Goal: Task Accomplishment & Management: Use online tool/utility

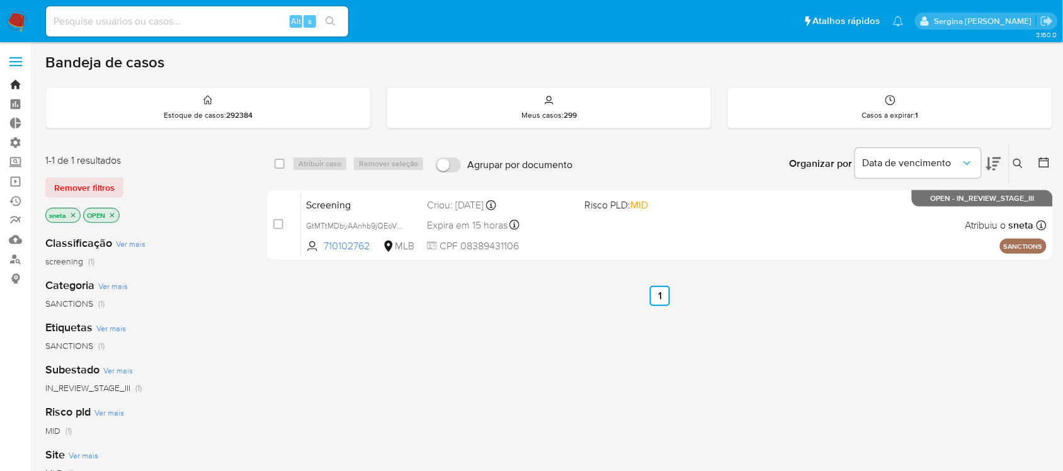
click at [17, 85] on link "Bandeja" at bounding box center [75, 85] width 150 height 20
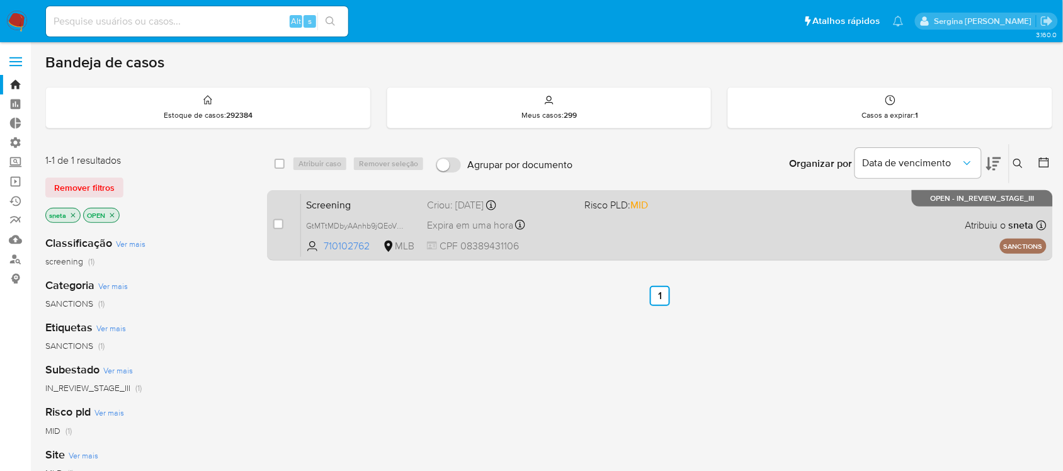
click at [673, 231] on div "Screening GtMTtMDbyAAnhb9jQEoVP44e 710102762 MLB Risco PLD: MID Criou: 16/09/20…" at bounding box center [674, 225] width 746 height 64
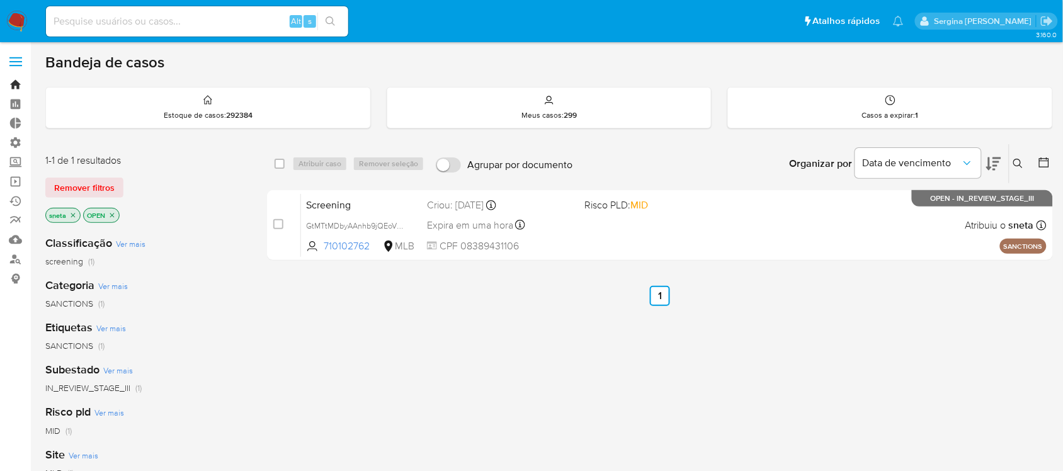
click at [10, 89] on link "Bandeja" at bounding box center [75, 85] width 150 height 20
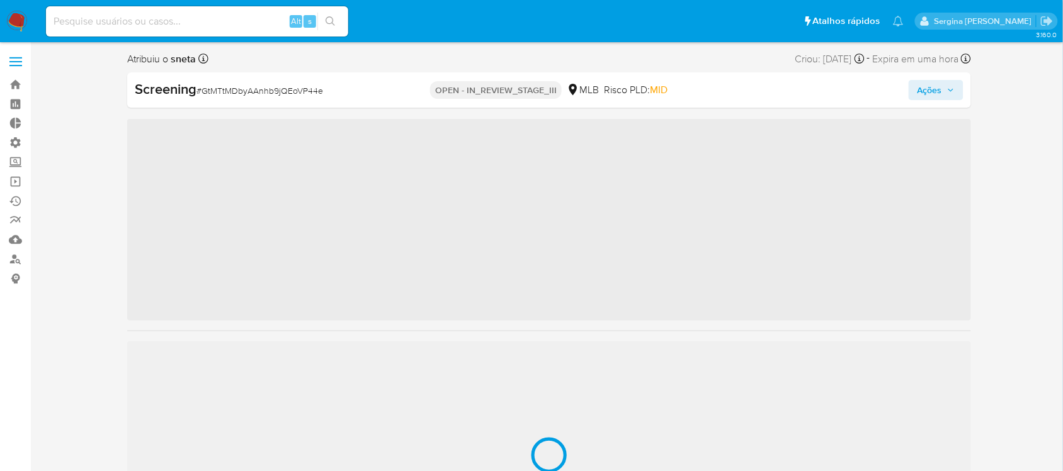
scroll to position [592, 0]
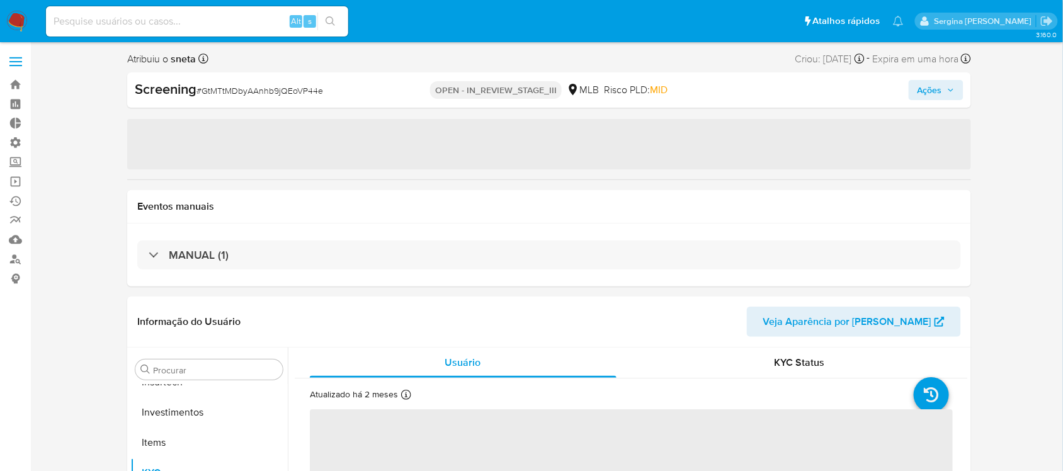
select select "10"
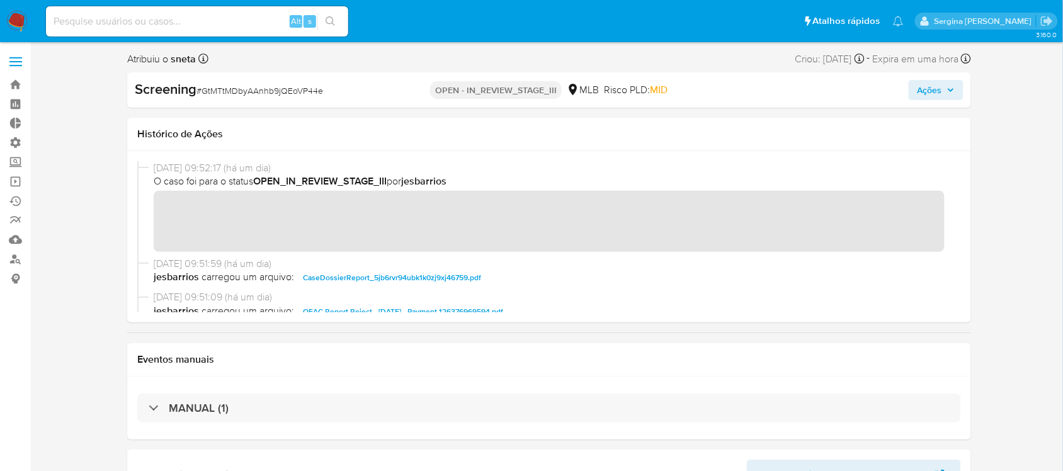
click at [927, 86] on span "Ações" at bounding box center [930, 90] width 25 height 20
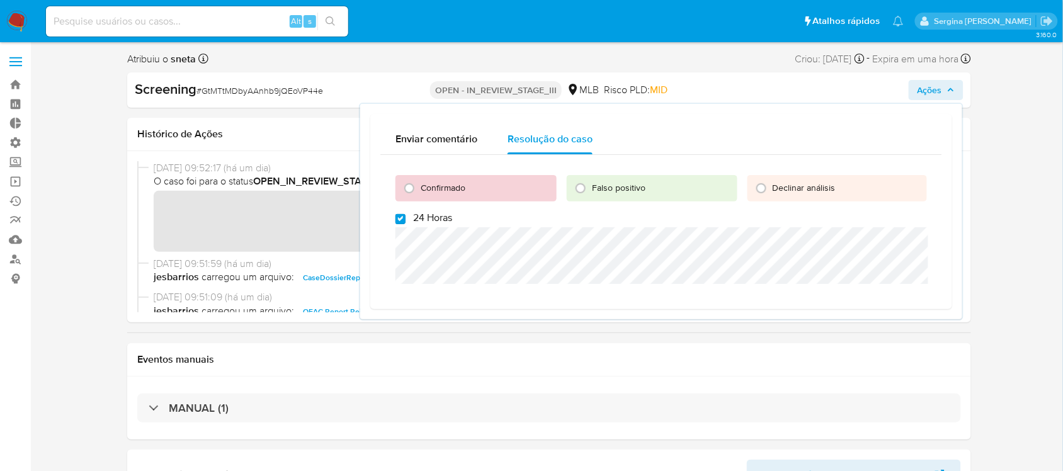
click at [401, 219] on input "24 Horas" at bounding box center [401, 219] width 10 height 10
checkbox input "false"
click at [408, 186] on input "Confirmado" at bounding box center [409, 188] width 20 height 20
radio input "true"
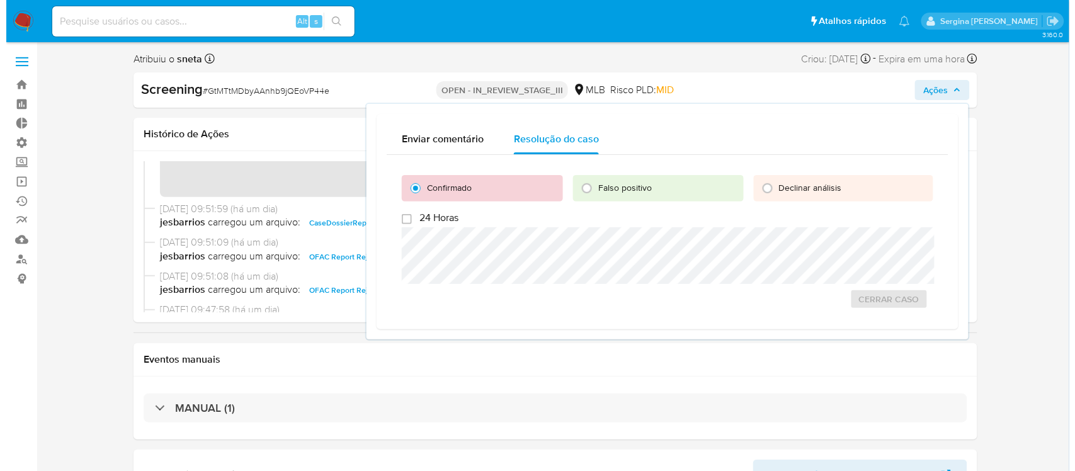
scroll to position [79, 0]
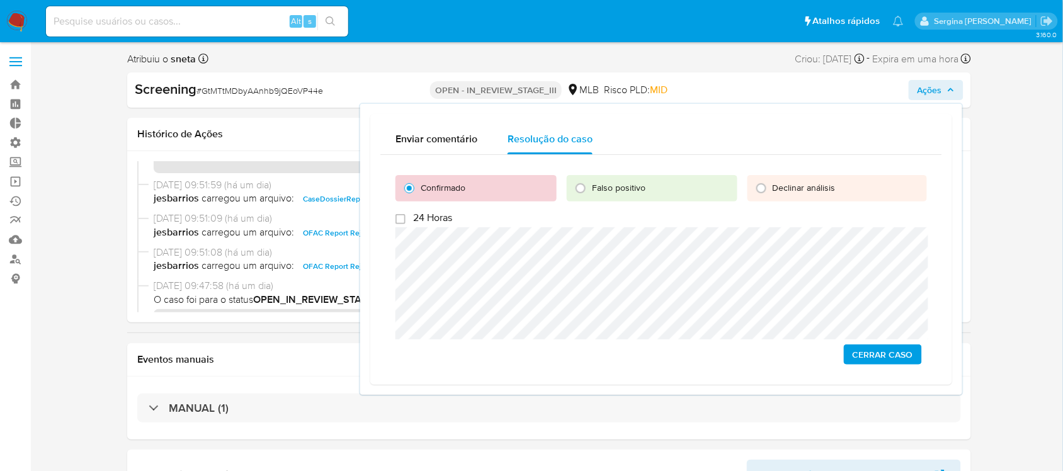
click at [866, 348] on span "Cerrar caso" at bounding box center [883, 355] width 60 height 18
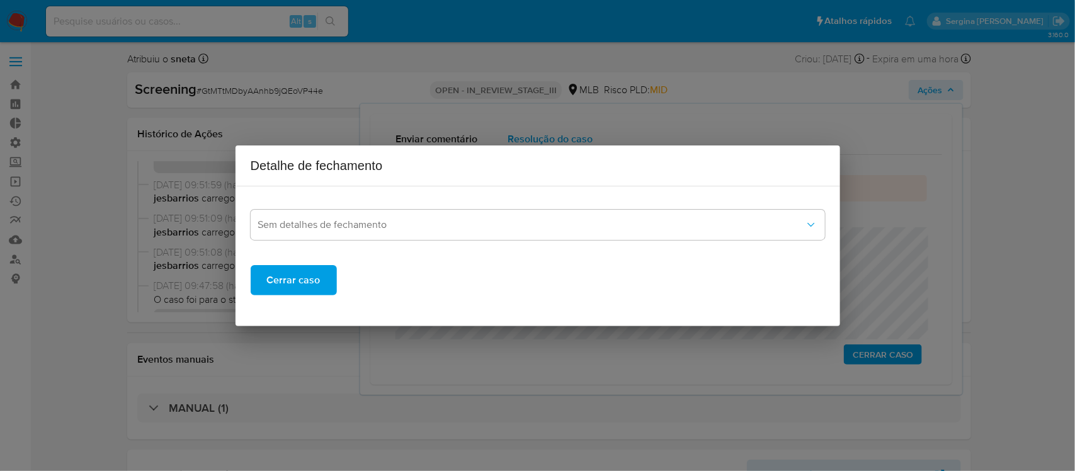
click at [387, 240] on div "Sem detalhes de fechamento Cerrar caso" at bounding box center [538, 246] width 575 height 99
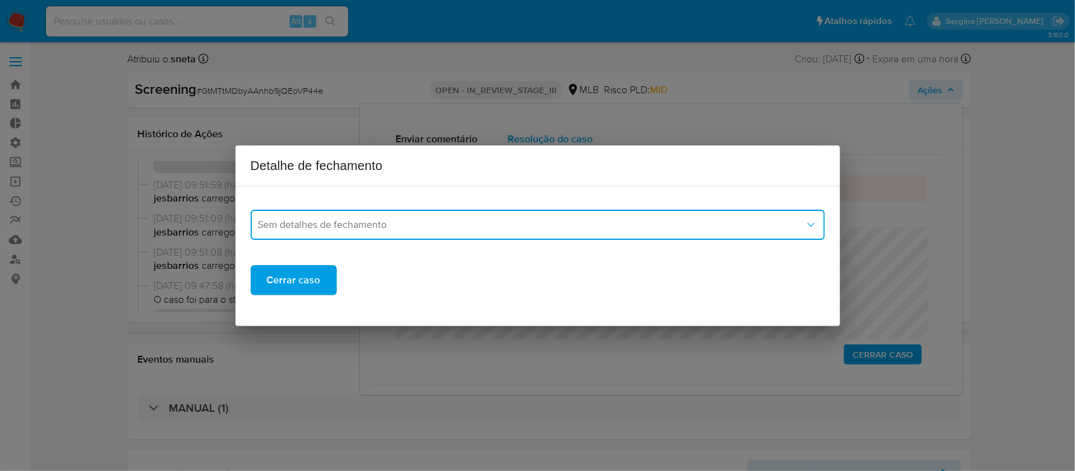
click at [389, 235] on button "Sem detalhes de fechamento" at bounding box center [538, 225] width 575 height 30
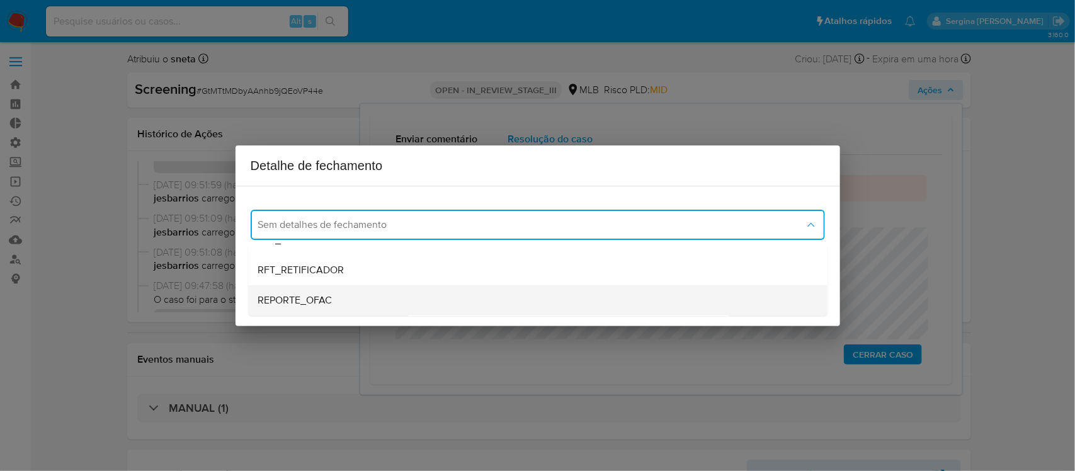
click at [312, 294] on span "REPORTE_OFAC" at bounding box center [295, 300] width 74 height 13
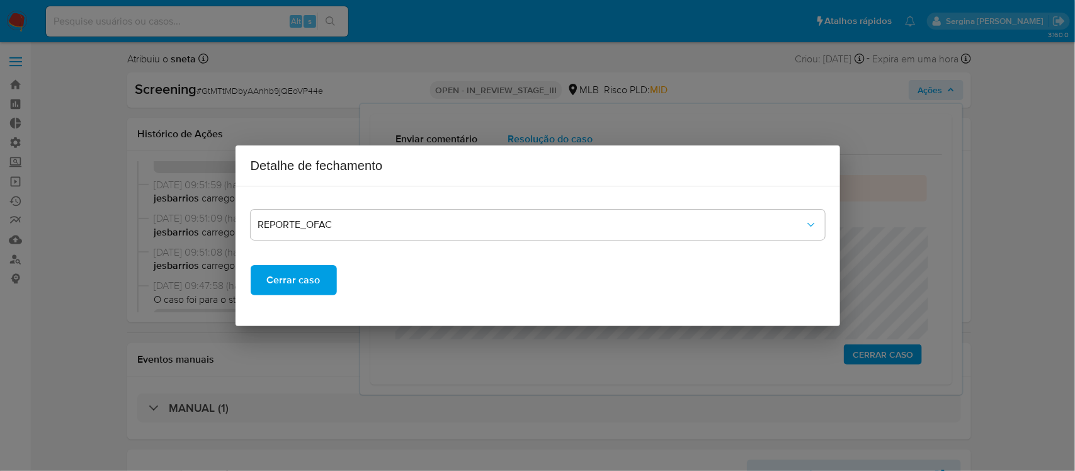
click at [309, 285] on span "Cerrar caso" at bounding box center [294, 280] width 54 height 28
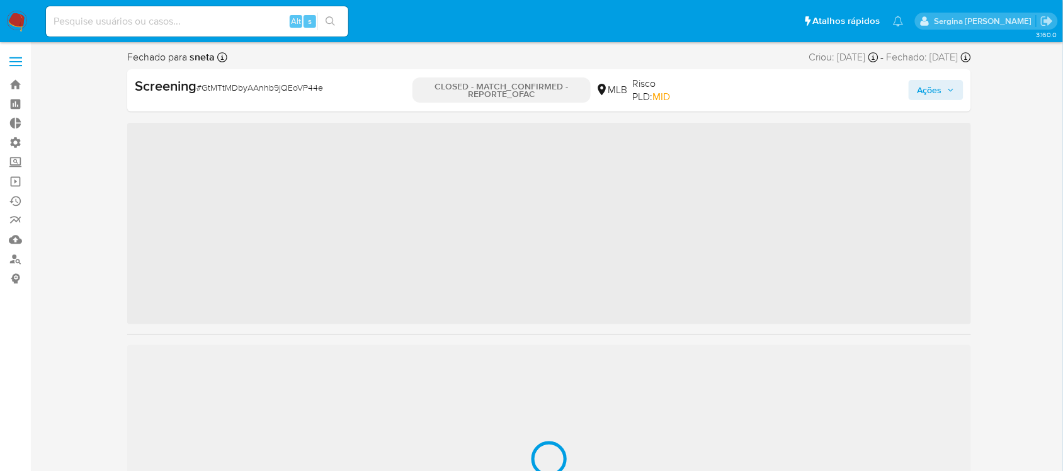
scroll to position [592, 0]
select select "10"
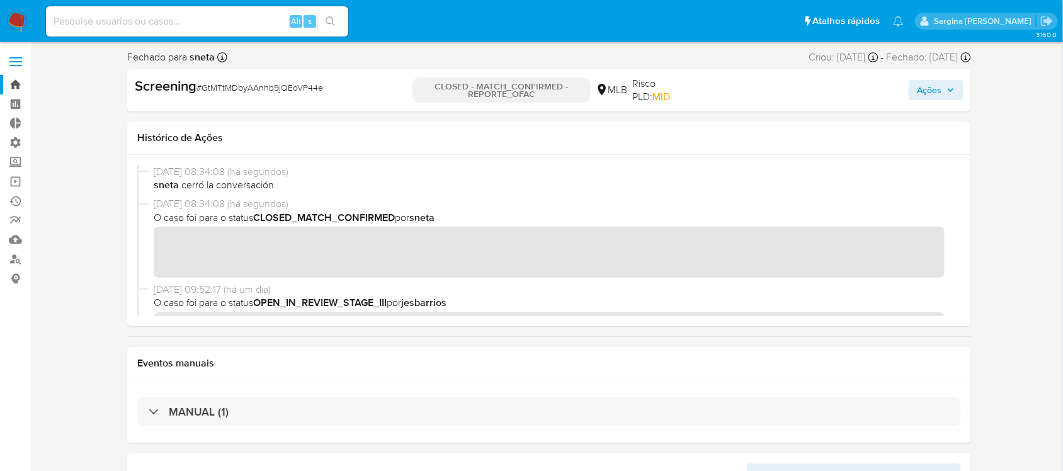
click at [14, 82] on link "Bandeja" at bounding box center [75, 85] width 150 height 20
